Goal: Information Seeking & Learning: Learn about a topic

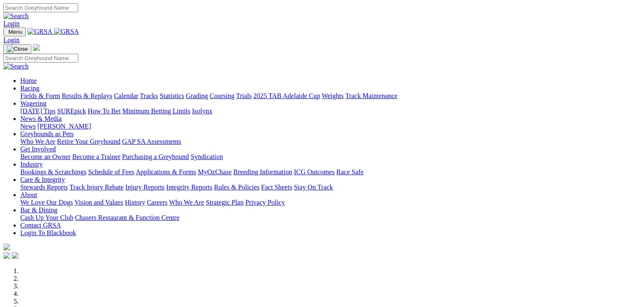
click at [47, 92] on link "Fields & Form" at bounding box center [40, 95] width 40 height 7
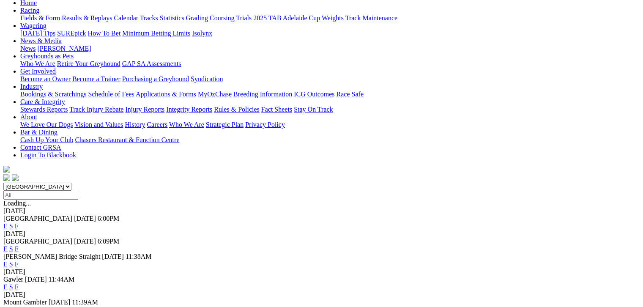
scroll to position [85, 0]
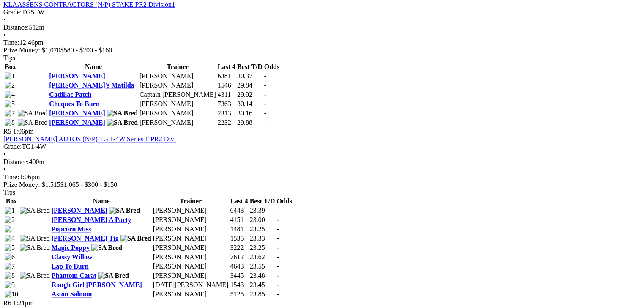
scroll to position [888, 0]
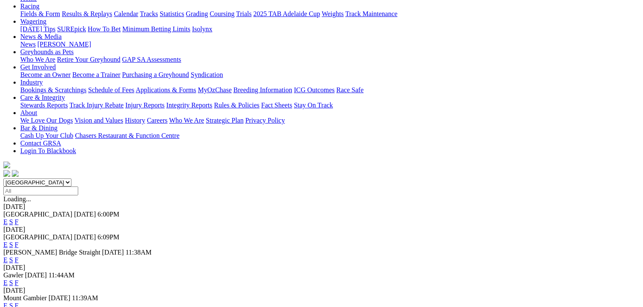
scroll to position [95, 0]
